Goal: Information Seeking & Learning: Learn about a topic

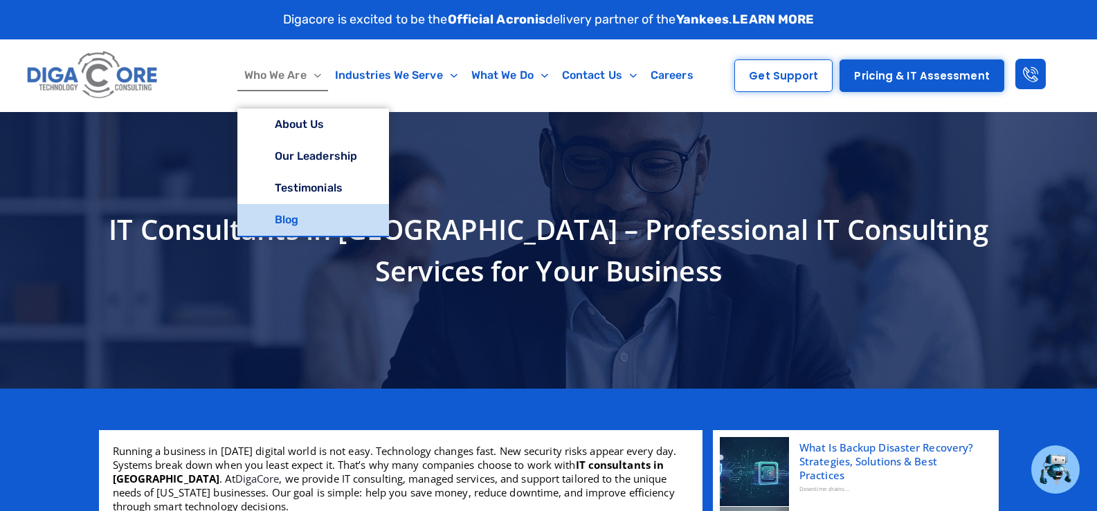
click at [291, 215] on link "Blog" at bounding box center [313, 220] width 152 height 32
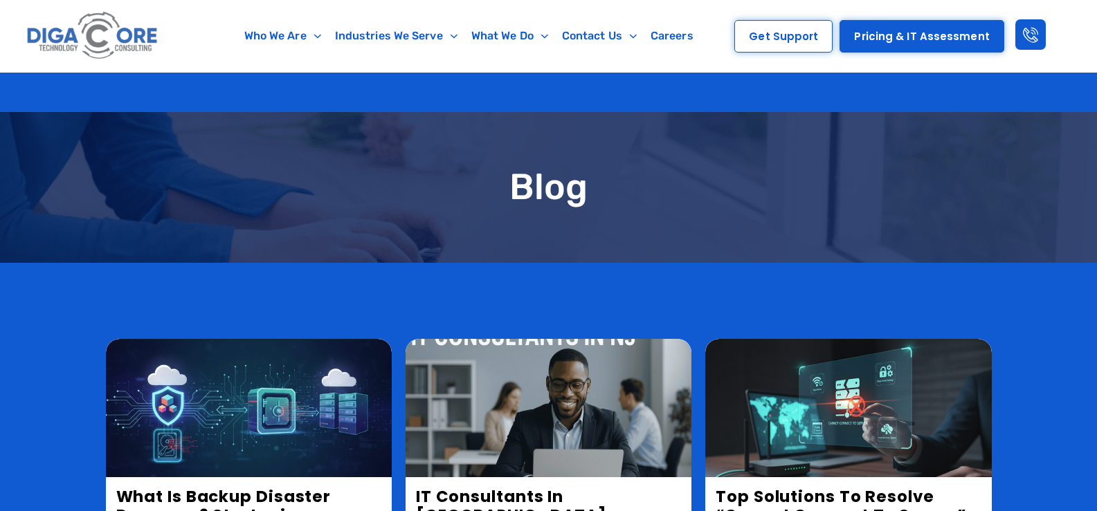
scroll to position [554, 0]
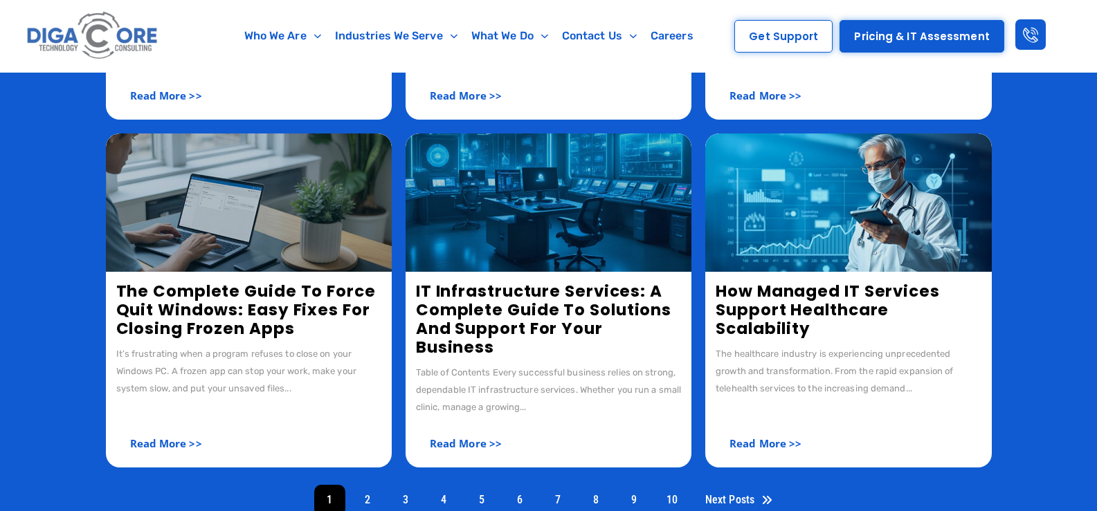
click at [464, 300] on link "IT Infrastructure Services: A Complete Guide to Solutions and Support for Your …" at bounding box center [543, 319] width 255 height 78
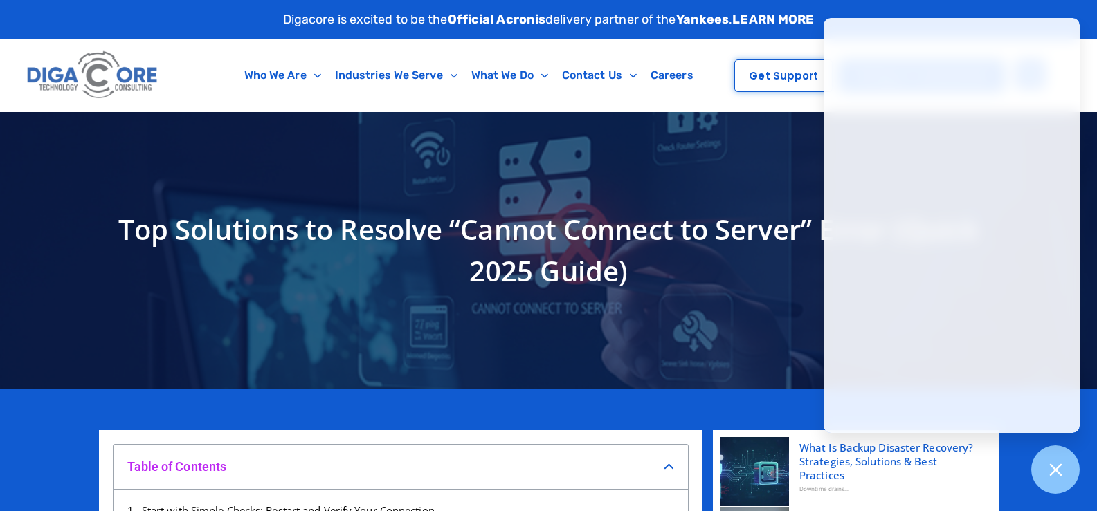
click at [525, 244] on h1 "Top Solutions to Resolve “Cannot Connect to Server” Error (Quick 2025 Guide)" at bounding box center [549, 250] width 886 height 83
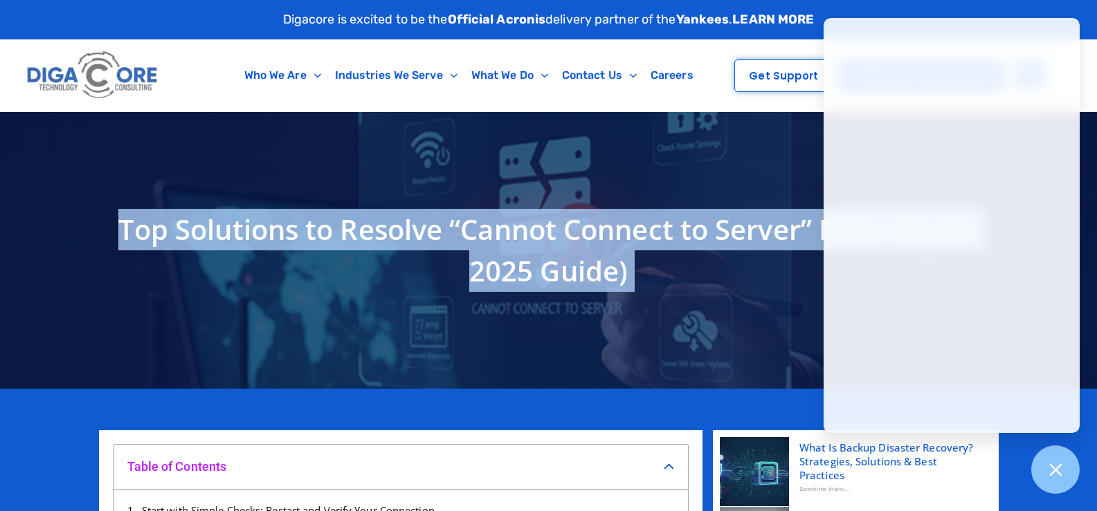
click at [525, 244] on h1 "Top Solutions to Resolve “Cannot Connect to Server” Error (Quick 2025 Guide)" at bounding box center [549, 250] width 886 height 83
click at [1073, 469] on div at bounding box center [1055, 470] width 51 height 51
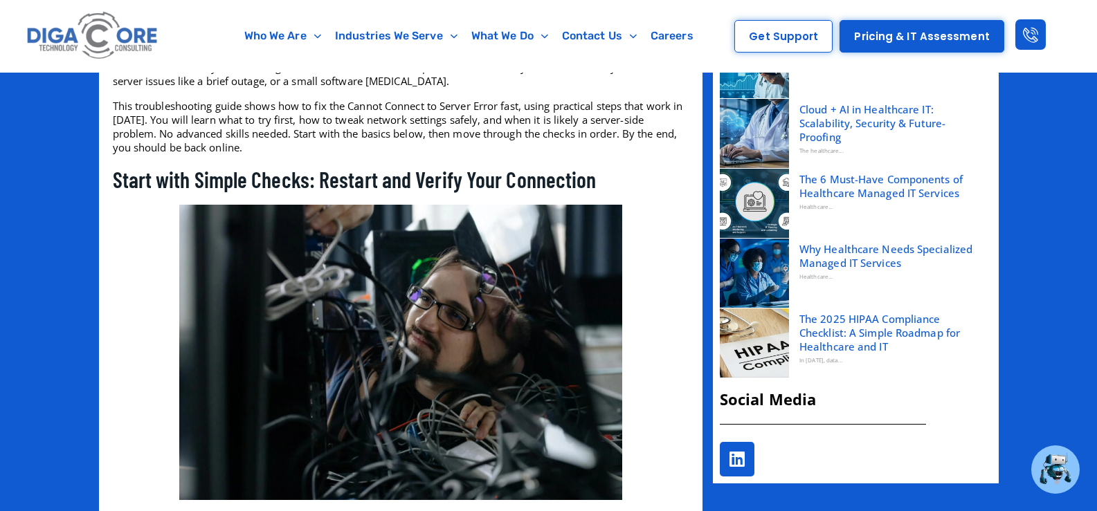
scroll to position [761, 0]
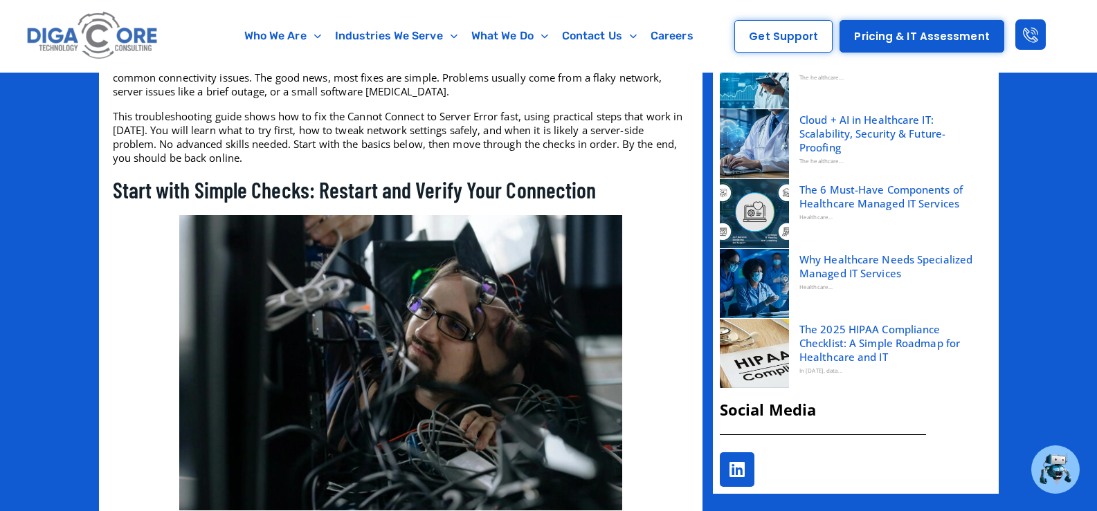
click at [818, 191] on link "The 6 Must-Have Components of Healthcare Managed IT Services" at bounding box center [890, 197] width 182 height 28
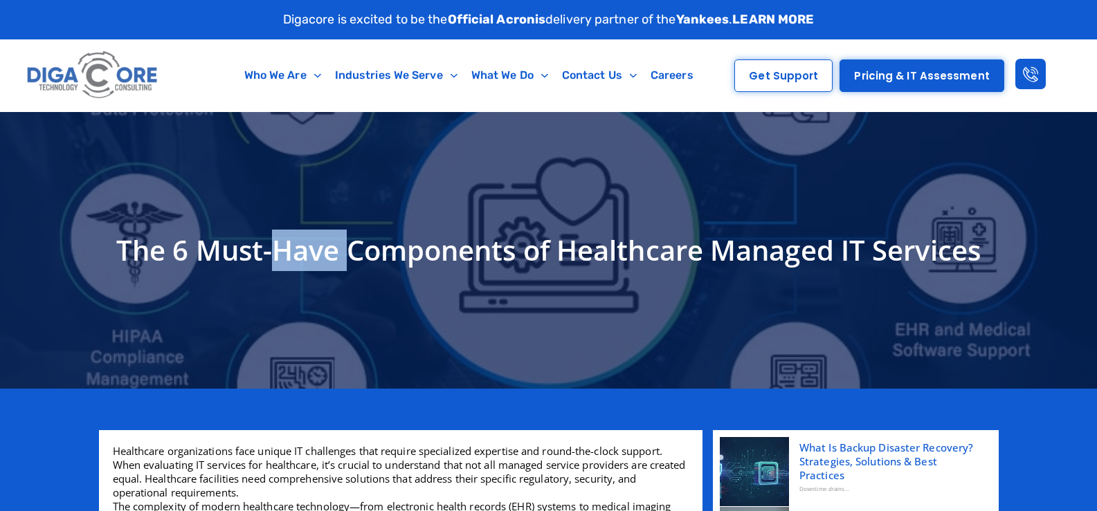
click at [291, 246] on h1 "The 6 Must-Have Components of Healthcare Managed IT Services" at bounding box center [549, 251] width 886 height 42
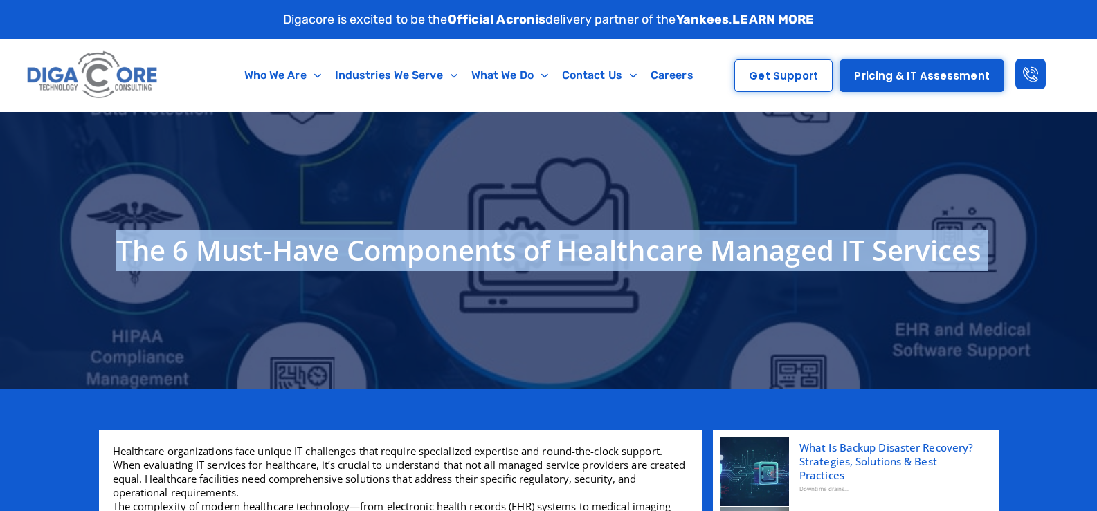
click at [291, 246] on h1 "The 6 Must-Have Components of Healthcare Managed IT Services" at bounding box center [549, 251] width 886 height 42
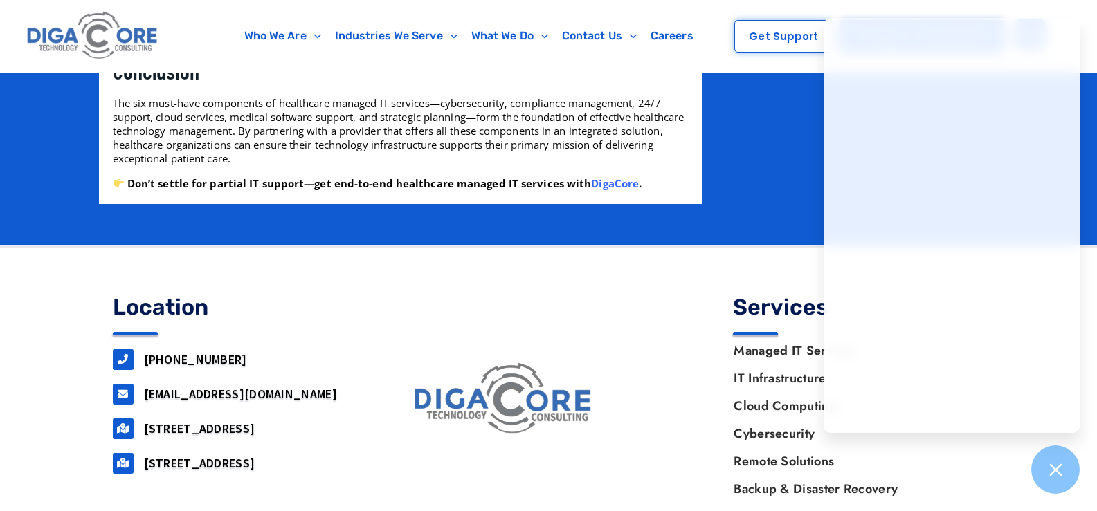
scroll to position [2283, 0]
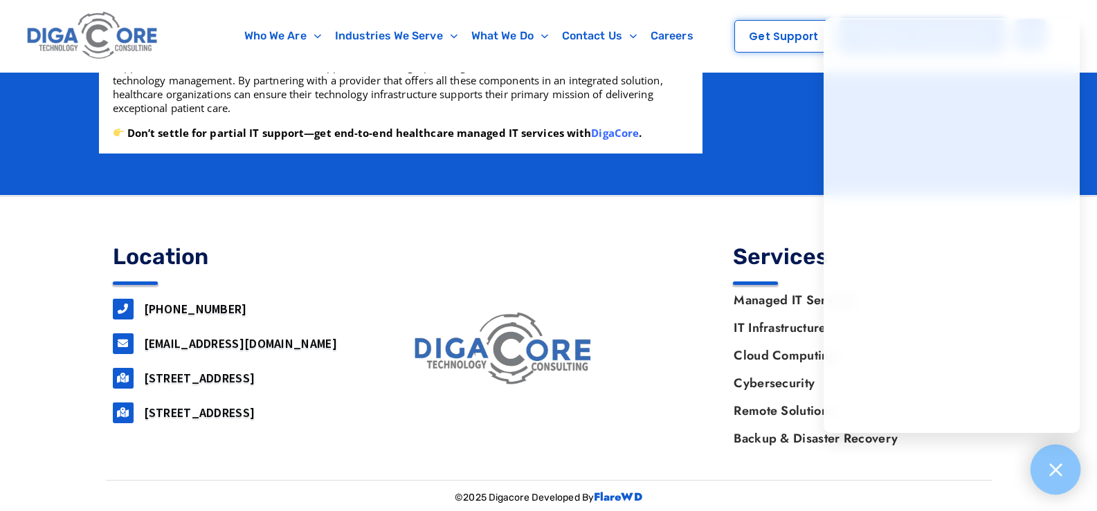
click at [1073, 473] on div at bounding box center [1055, 470] width 51 height 51
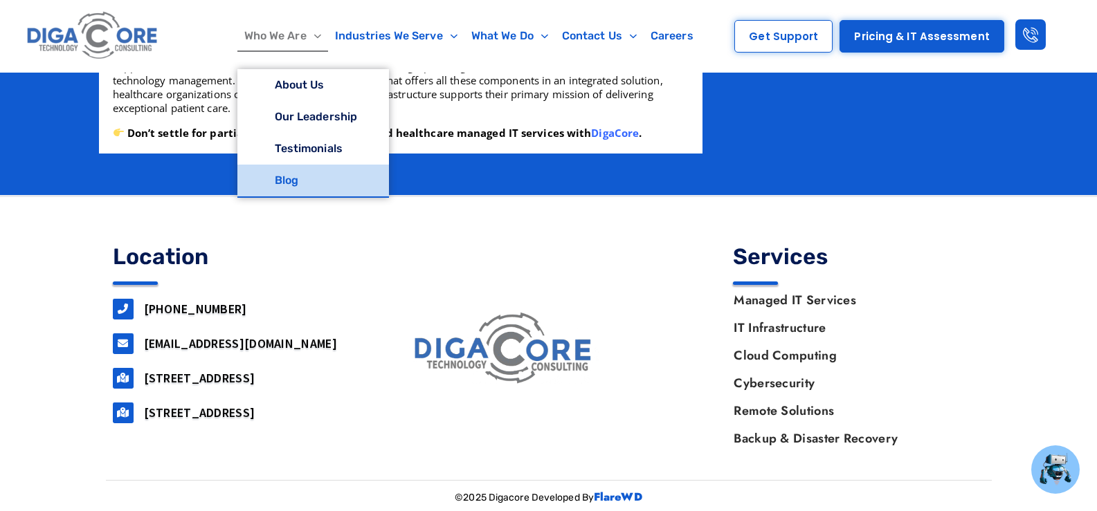
click at [286, 179] on link "Blog" at bounding box center [313, 181] width 152 height 32
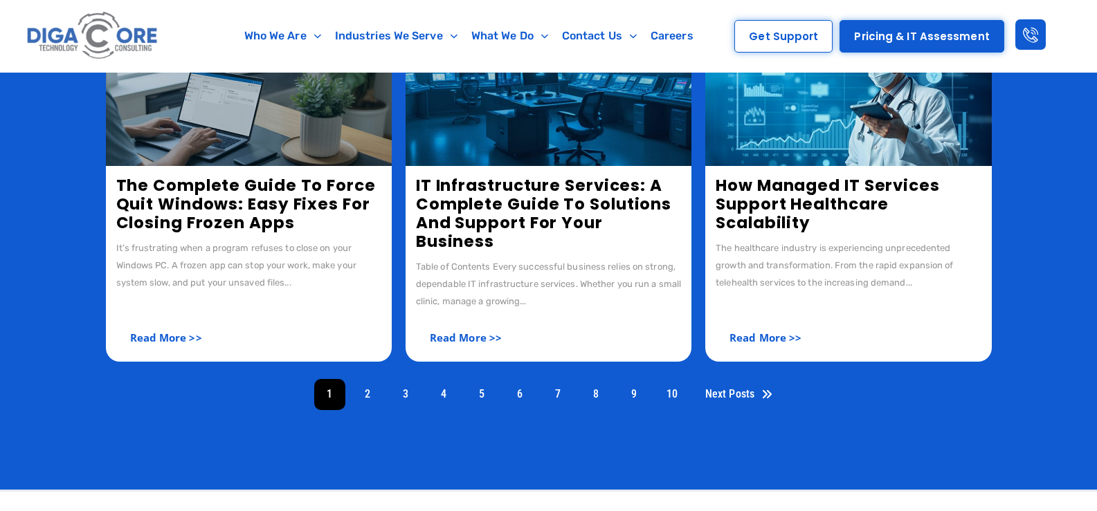
scroll to position [692, 0]
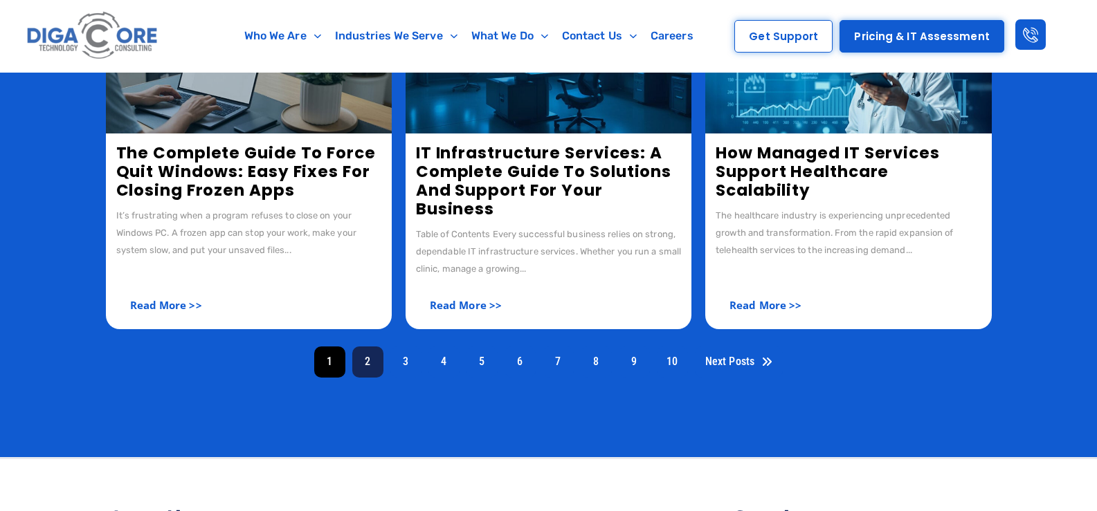
click at [381, 348] on link "2" at bounding box center [367, 362] width 31 height 31
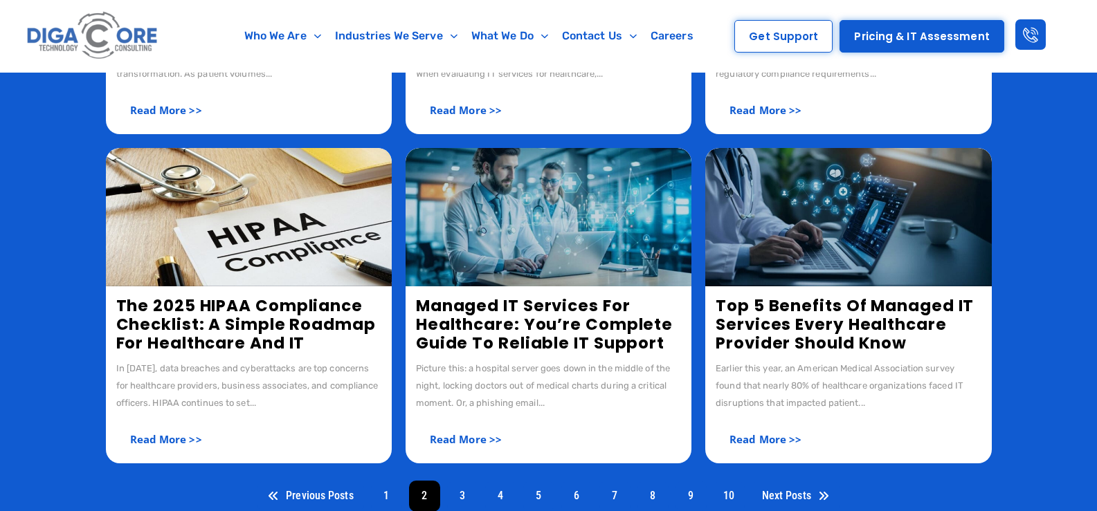
scroll to position [623, 0]
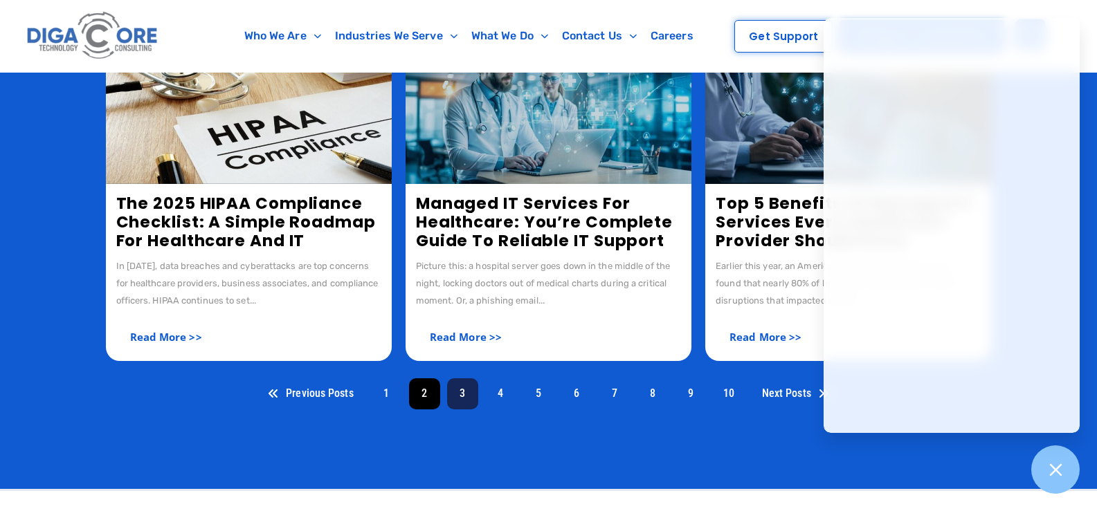
click at [456, 397] on link "3" at bounding box center [462, 393] width 31 height 31
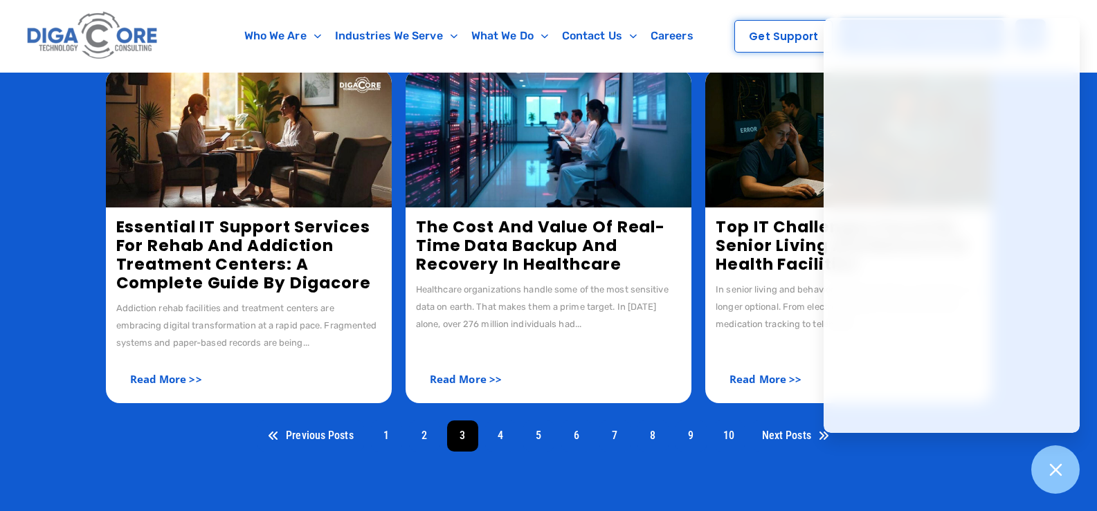
scroll to position [623, 0]
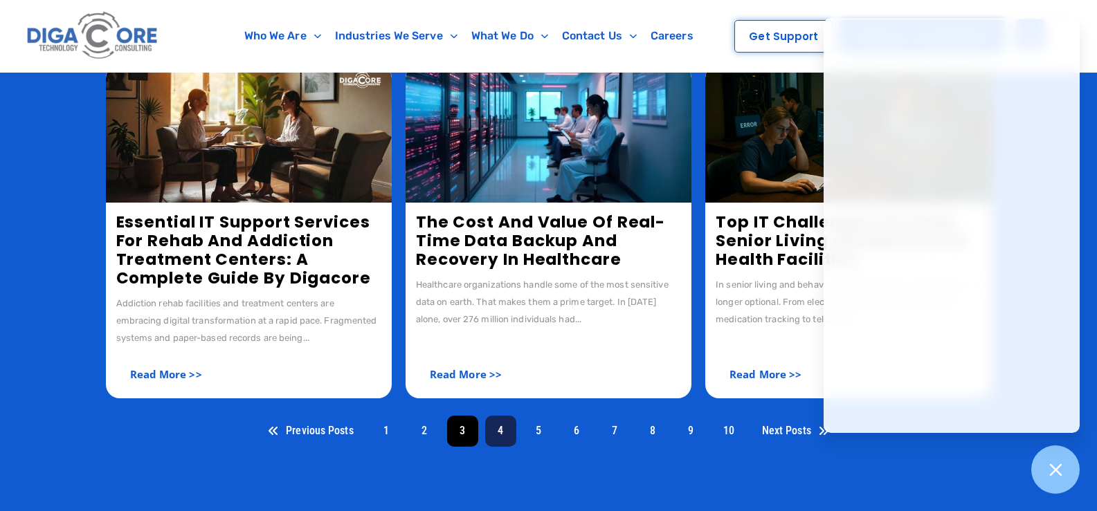
click at [497, 436] on link "4" at bounding box center [500, 431] width 31 height 31
click at [1046, 470] on icon at bounding box center [1055, 470] width 18 height 18
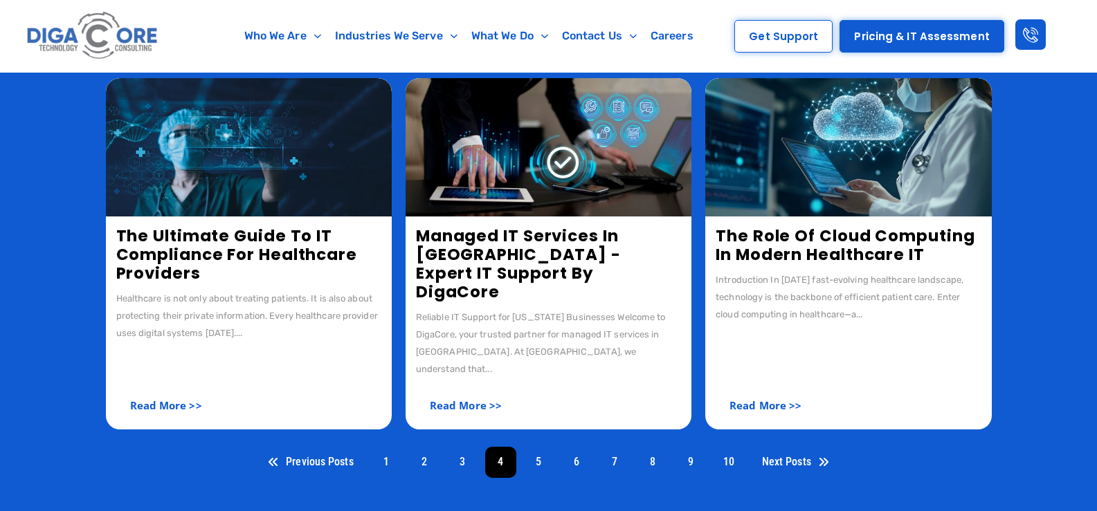
scroll to position [623, 0]
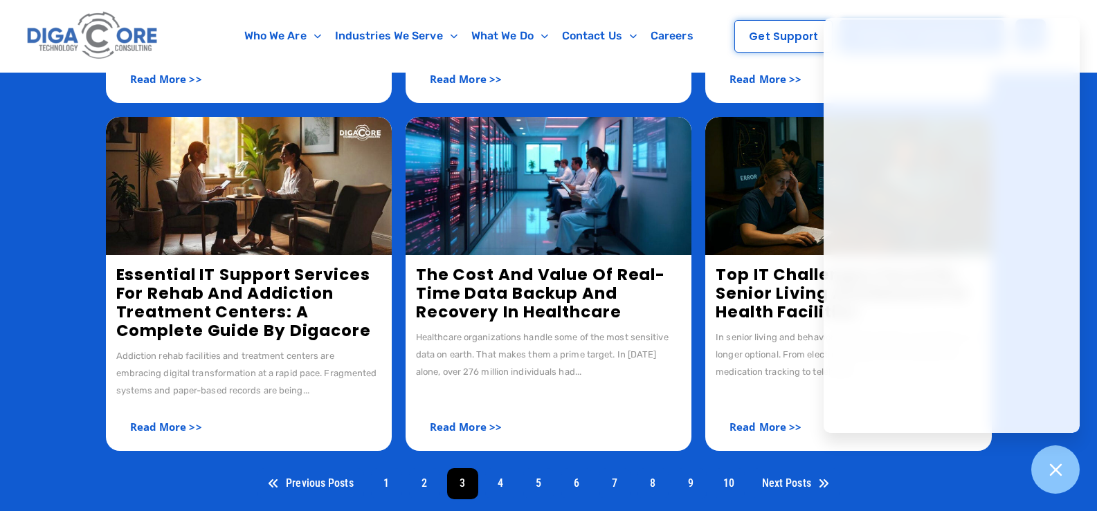
scroll to position [692, 0]
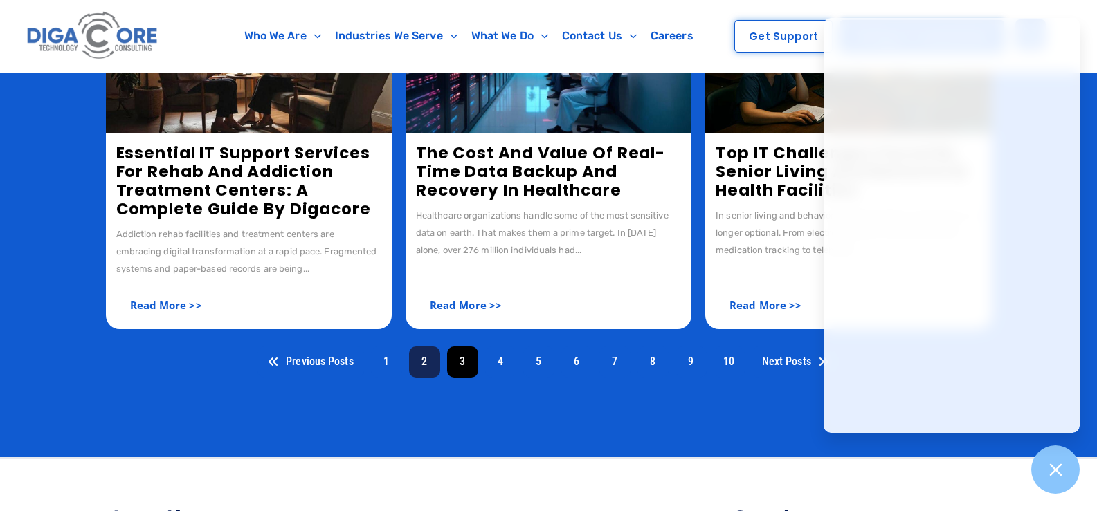
click at [432, 358] on link "2" at bounding box center [424, 362] width 31 height 31
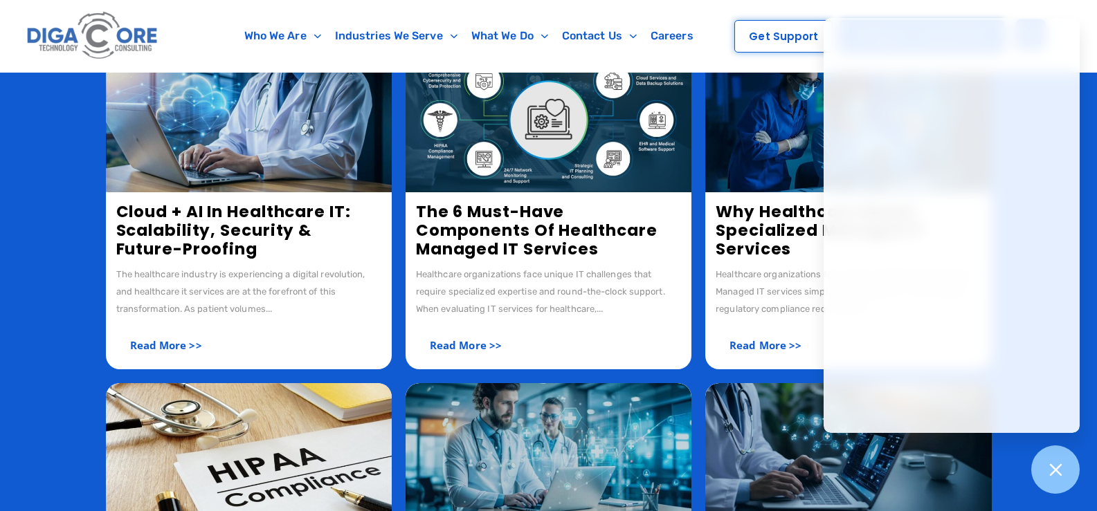
scroll to position [277, 0]
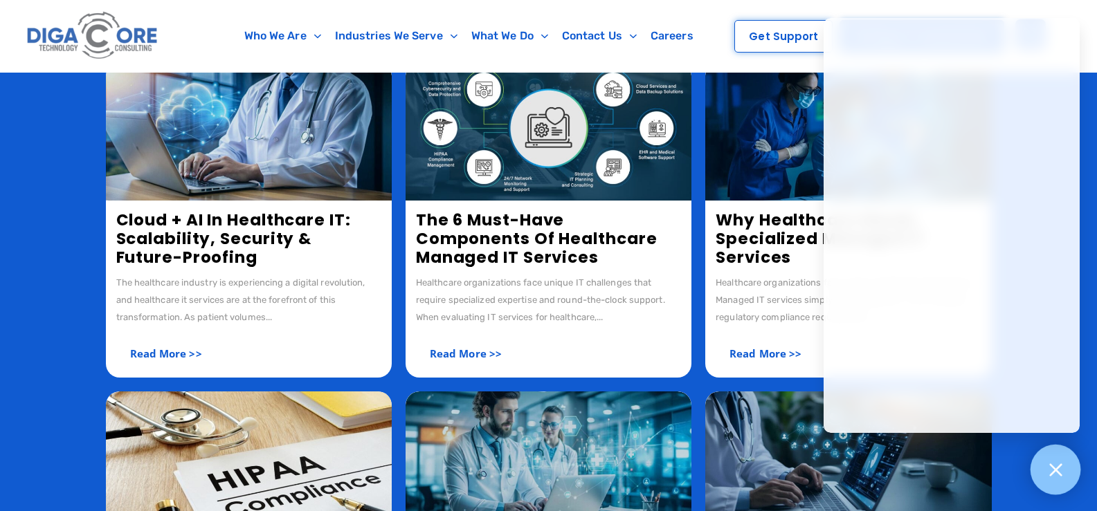
click at [1065, 471] on div at bounding box center [1055, 470] width 51 height 51
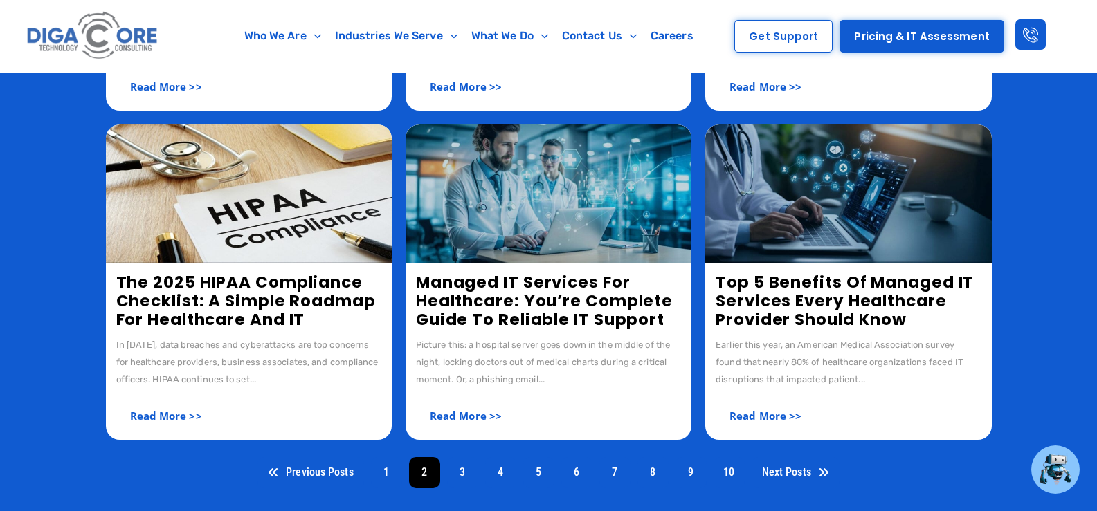
scroll to position [554, 0]
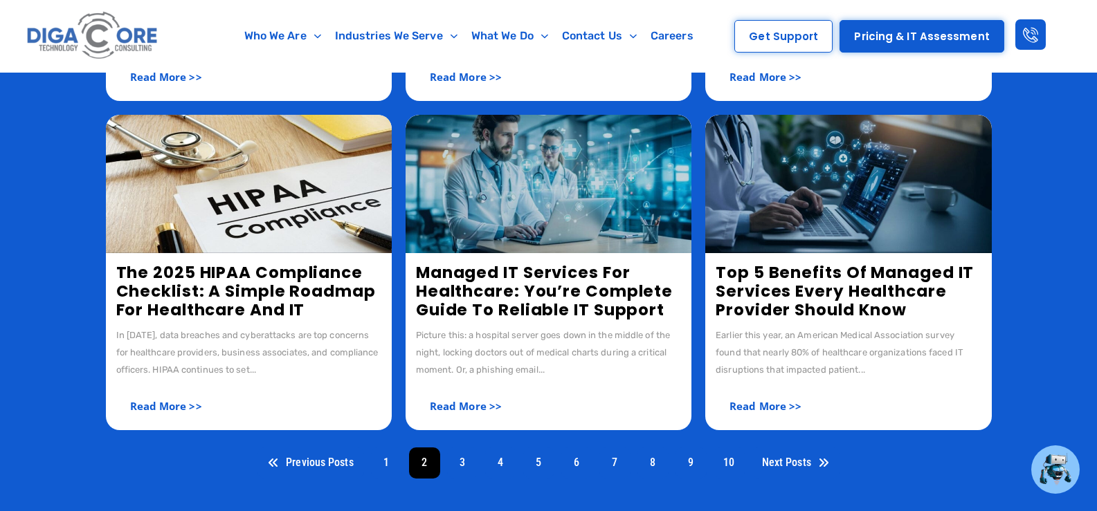
click at [448, 293] on link "Managed IT Services for Healthcare: You’re Complete Guide to Reliable IT Support" at bounding box center [544, 292] width 257 height 60
